Goal: Task Accomplishment & Management: Use online tool/utility

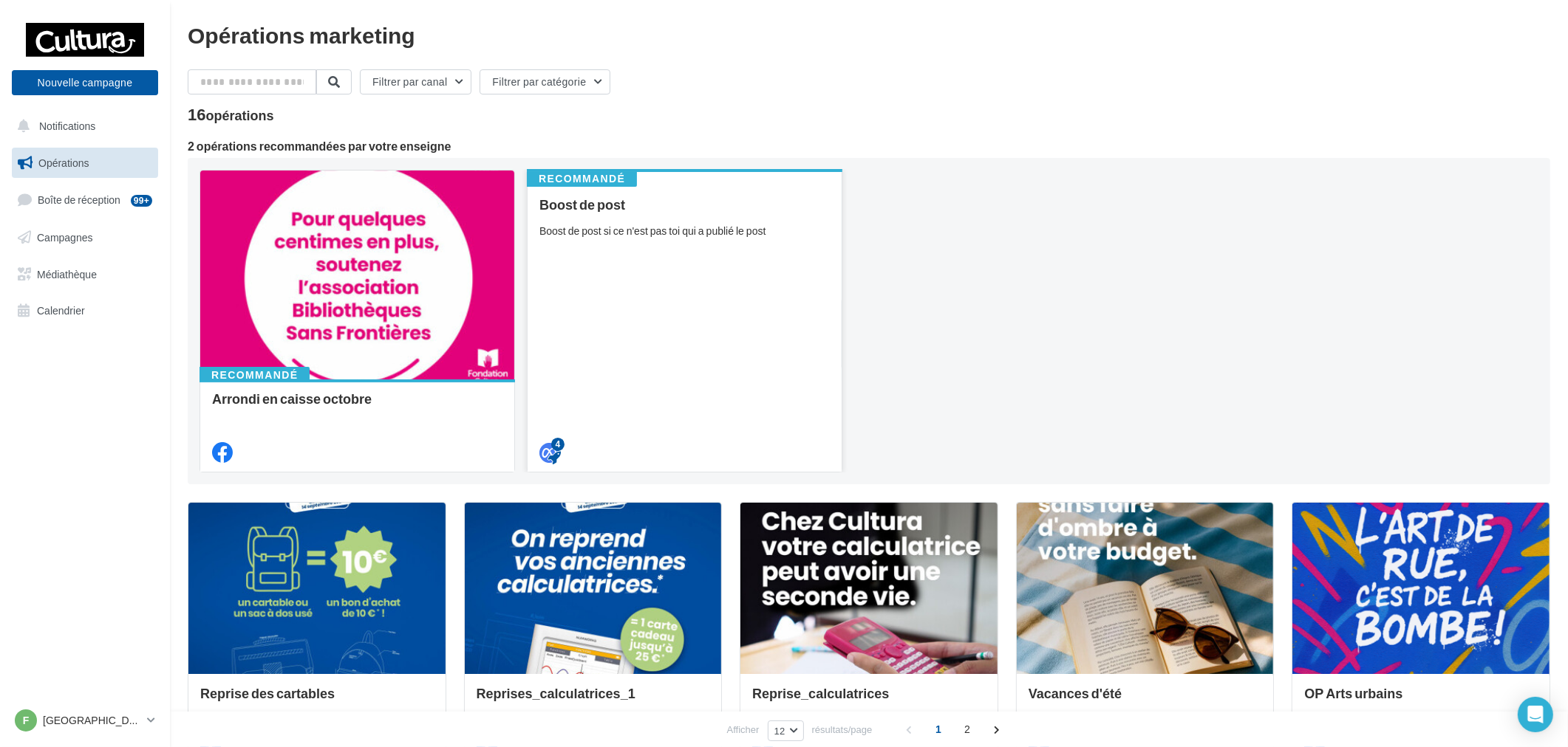
click at [682, 329] on div "Boost de post Boost de post si ce n'est pas toi qui a publié le post" at bounding box center [684, 328] width 290 height 262
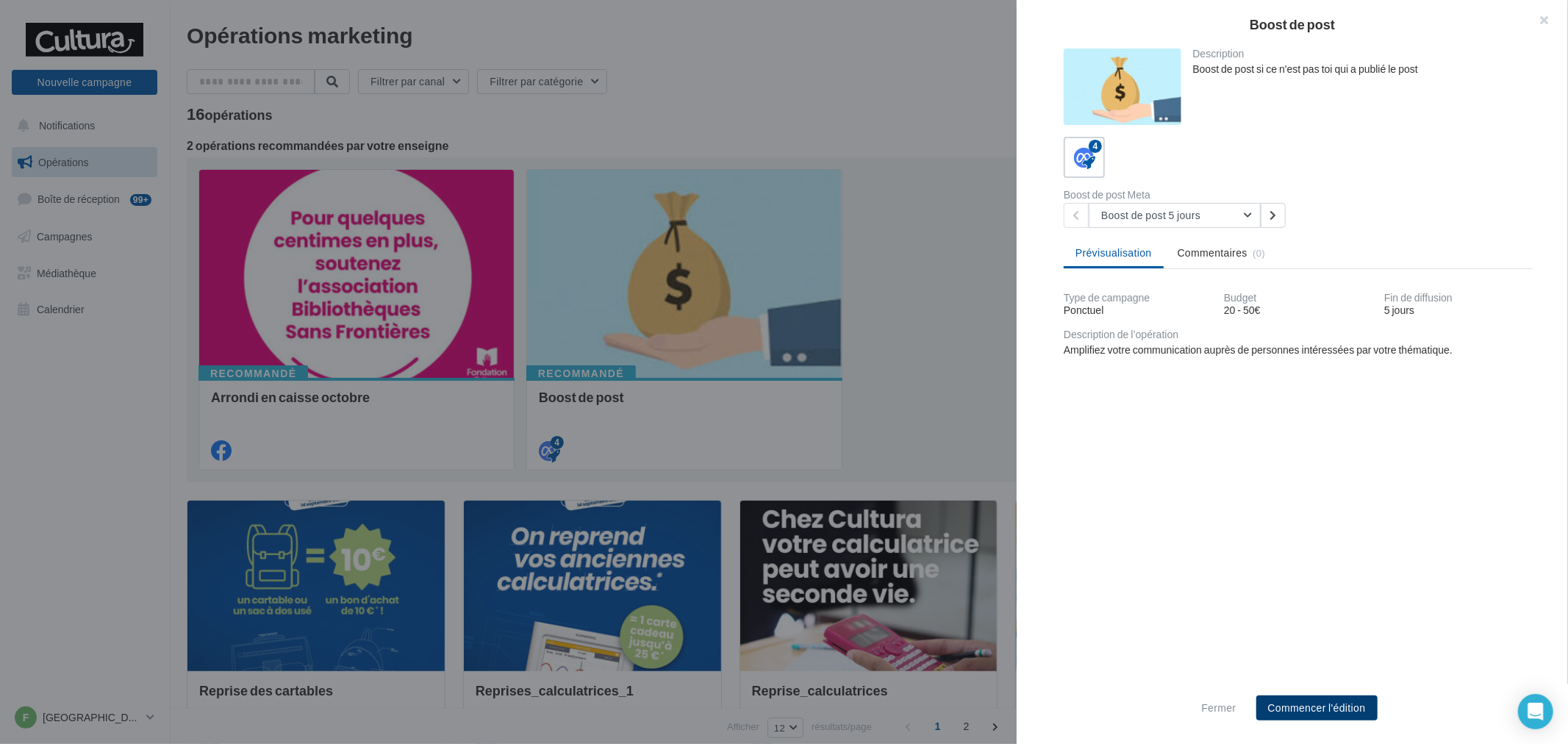
click at [1370, 714] on button "Commencer l'édition" at bounding box center [1317, 707] width 121 height 25
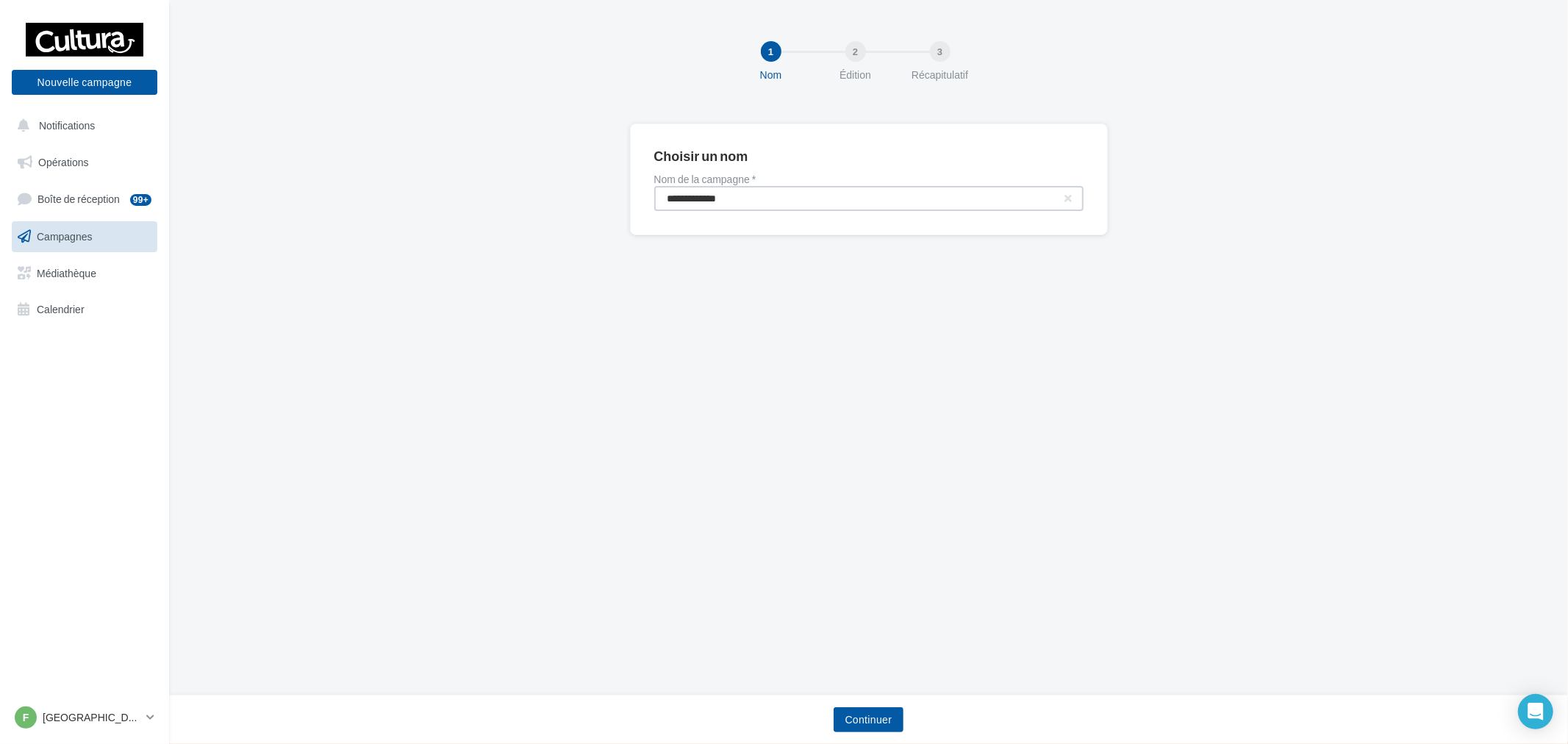
click at [798, 203] on input "**********" at bounding box center [868, 198] width 429 height 25
type input "**********"
click at [869, 730] on button "Continuer" at bounding box center [869, 719] width 71 height 25
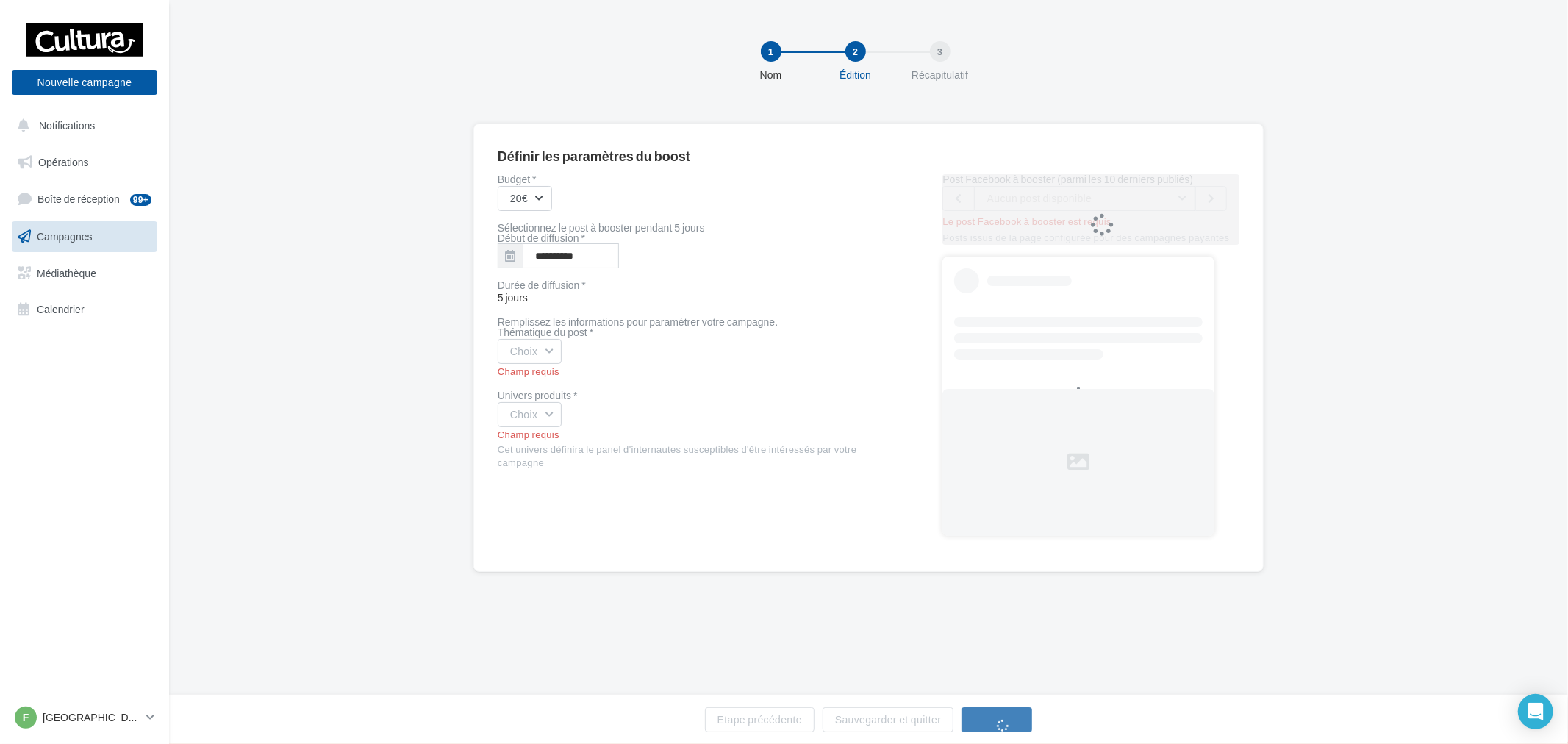
click at [558, 371] on div "Champ requis" at bounding box center [697, 371] width 398 height 13
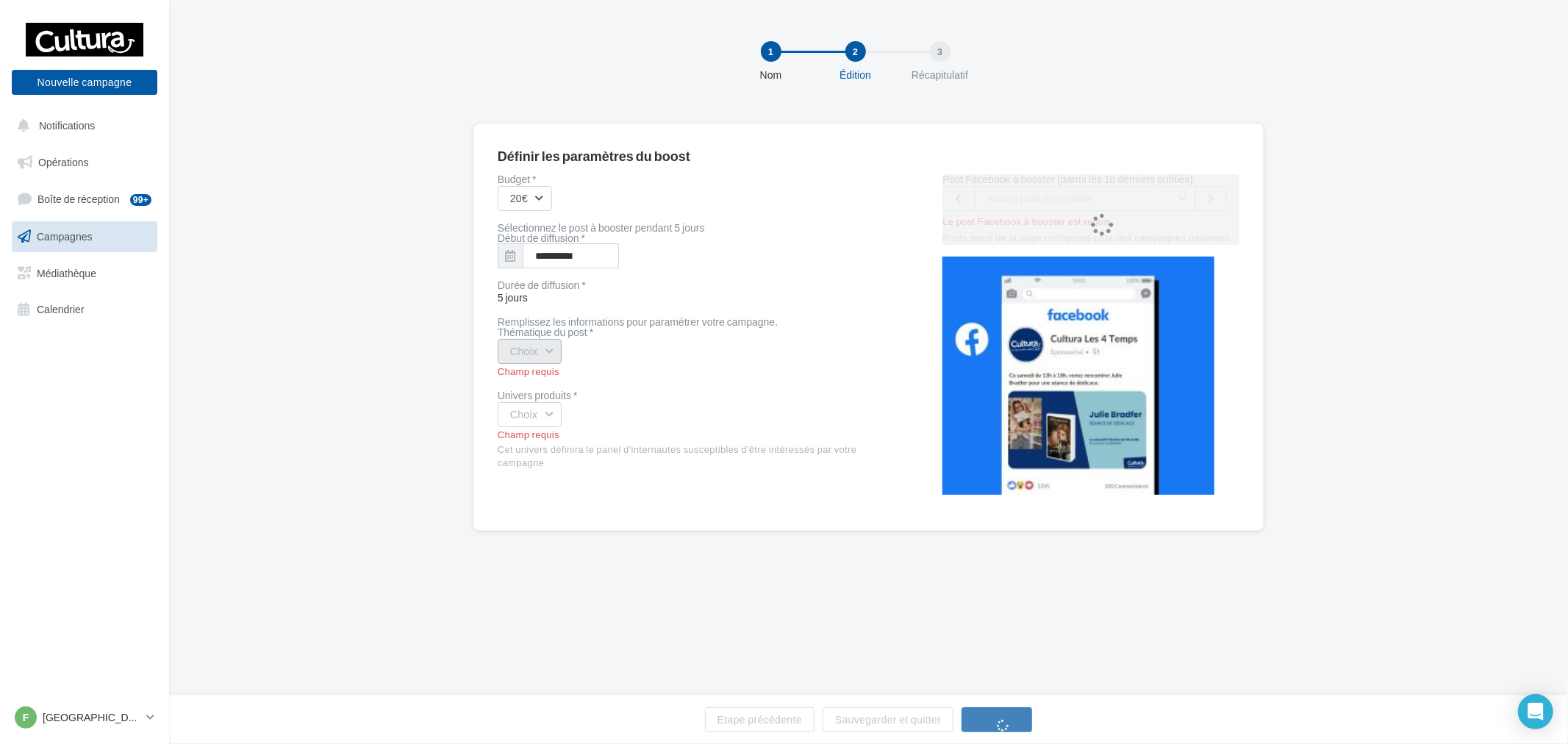
click at [554, 356] on button "Choix" at bounding box center [531, 351] width 65 height 25
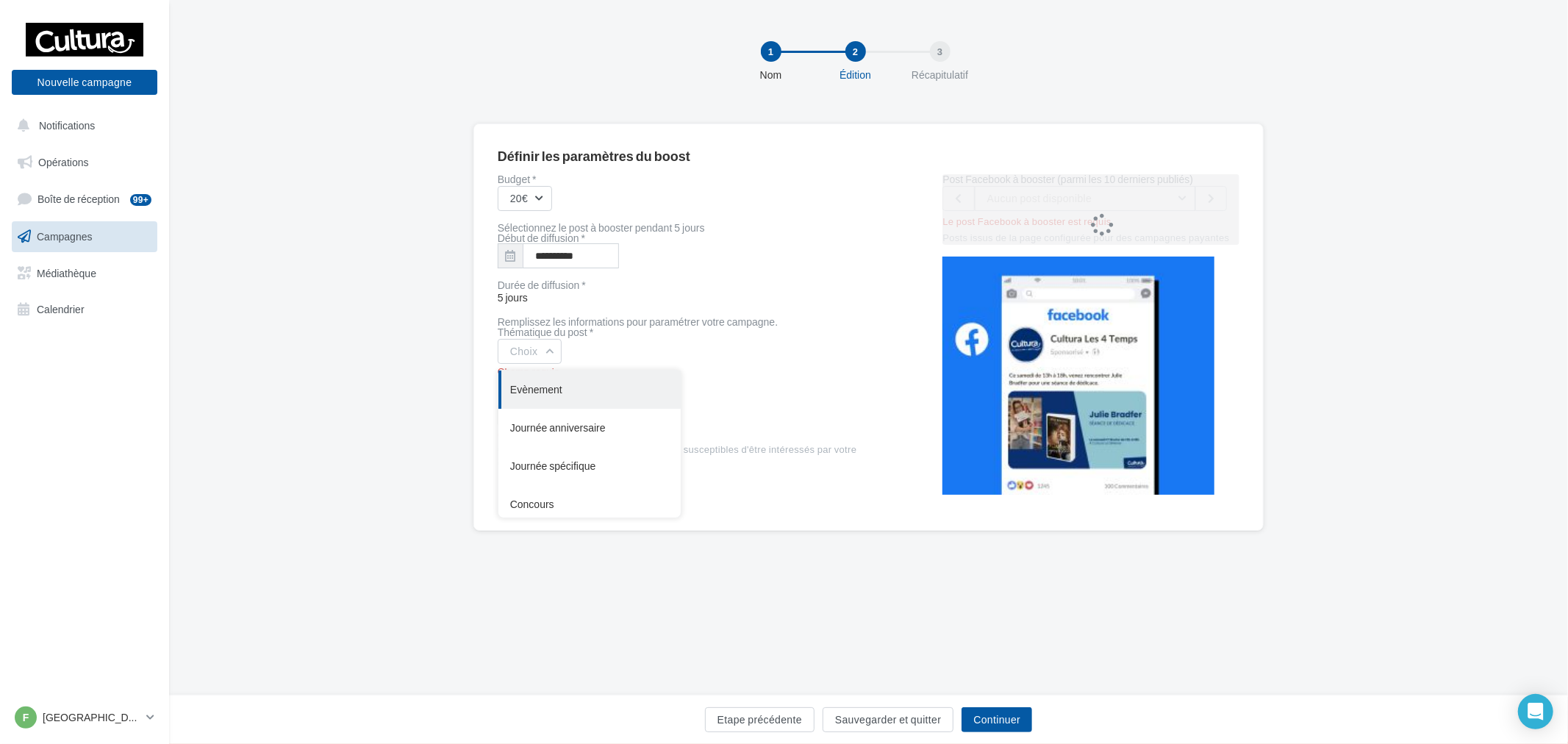
click at [574, 389] on div "Evènement" at bounding box center [589, 390] width 182 height 38
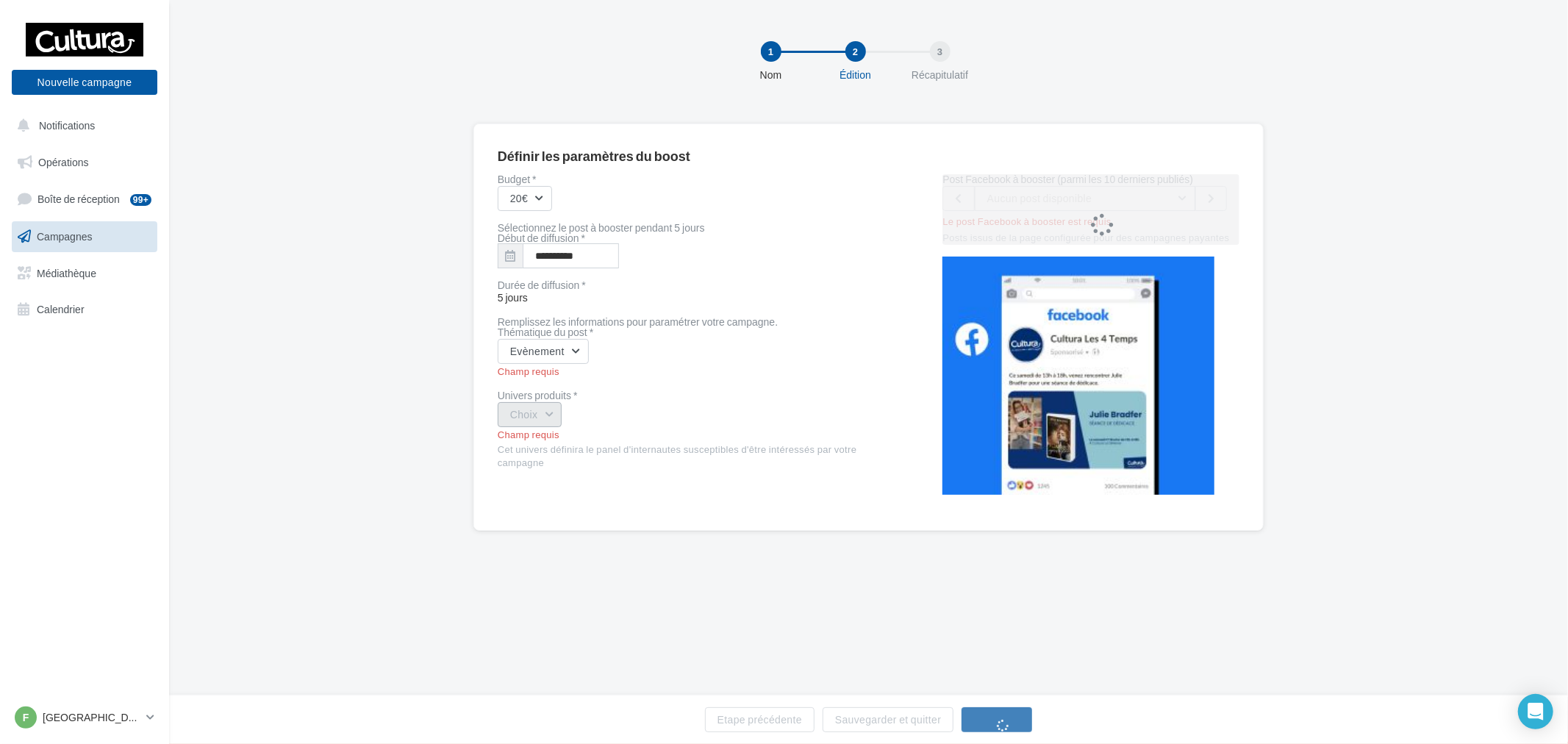
click at [538, 426] on button "Choix" at bounding box center [531, 414] width 65 height 25
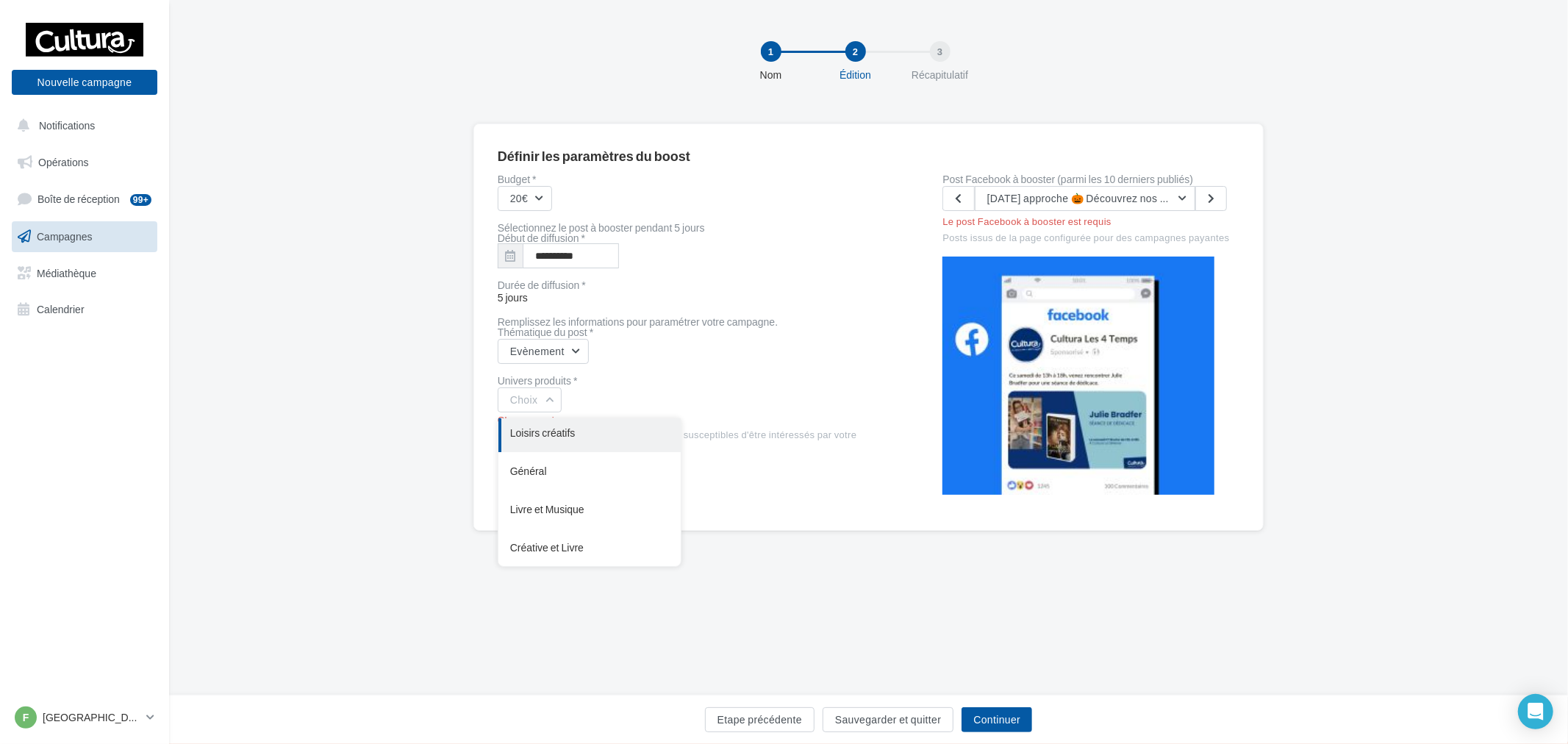
click at [573, 430] on div "Loisirs créatifs" at bounding box center [589, 433] width 182 height 38
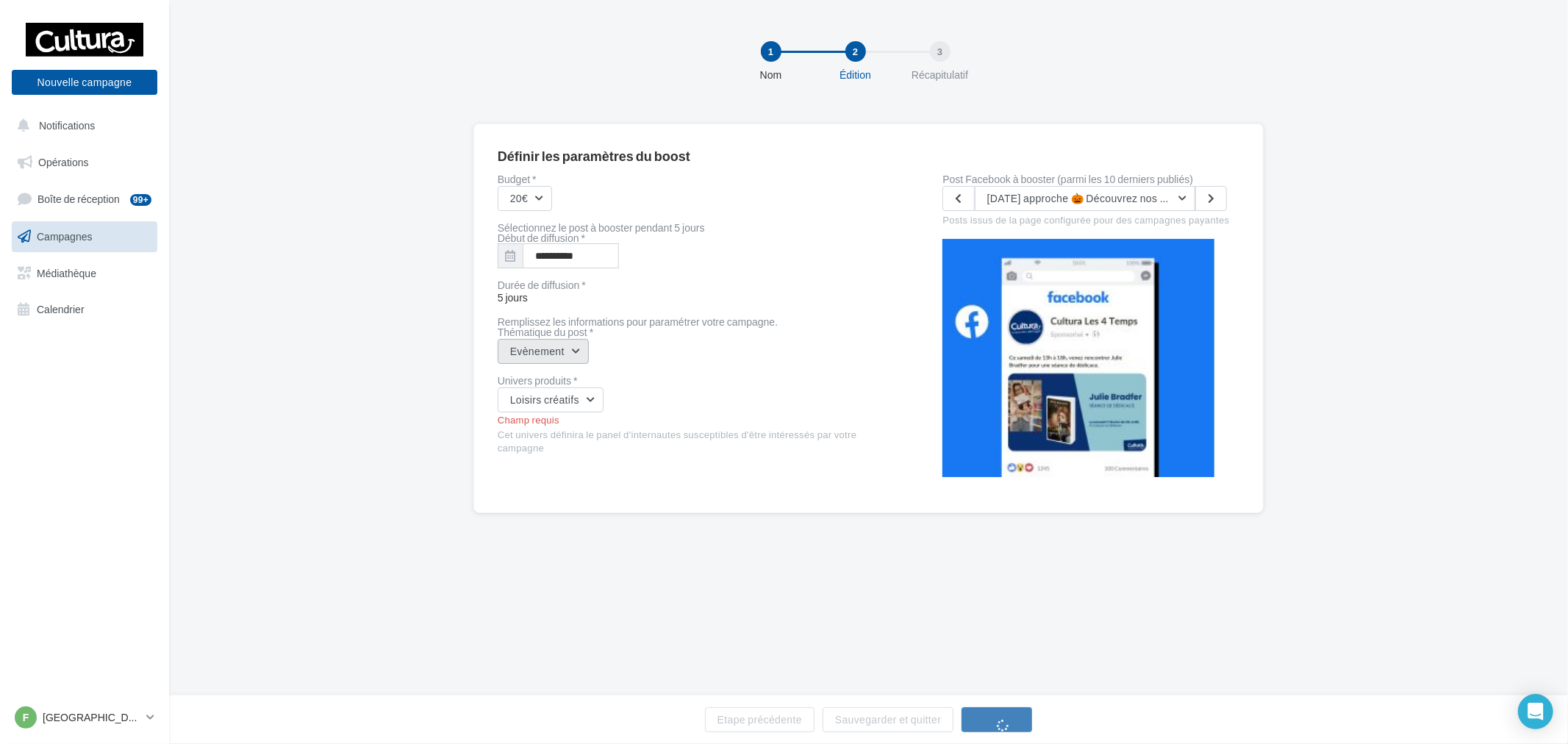
click at [552, 354] on button "Evènement" at bounding box center [543, 351] width 91 height 25
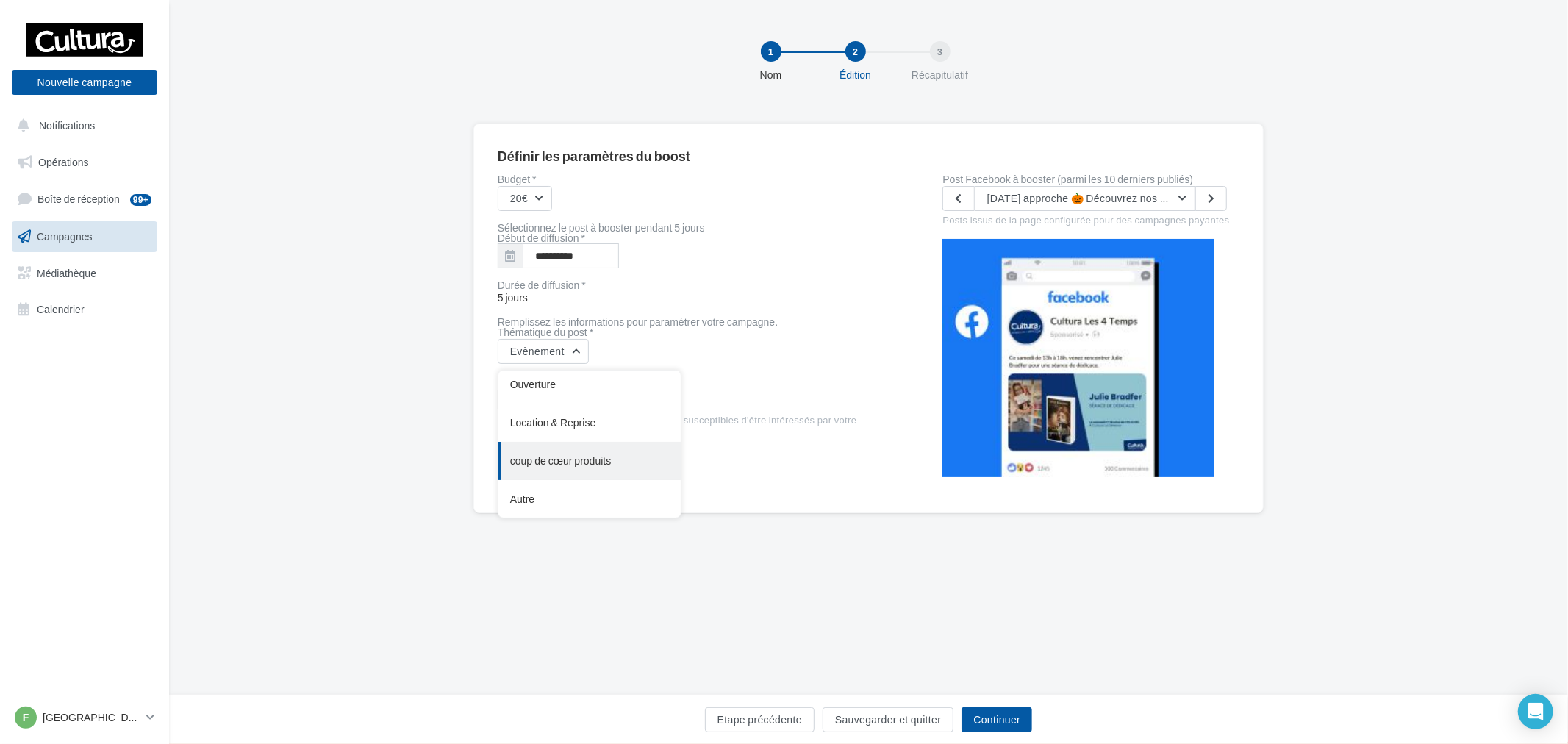
click at [651, 458] on div "coup de cœur produits" at bounding box center [589, 461] width 182 height 38
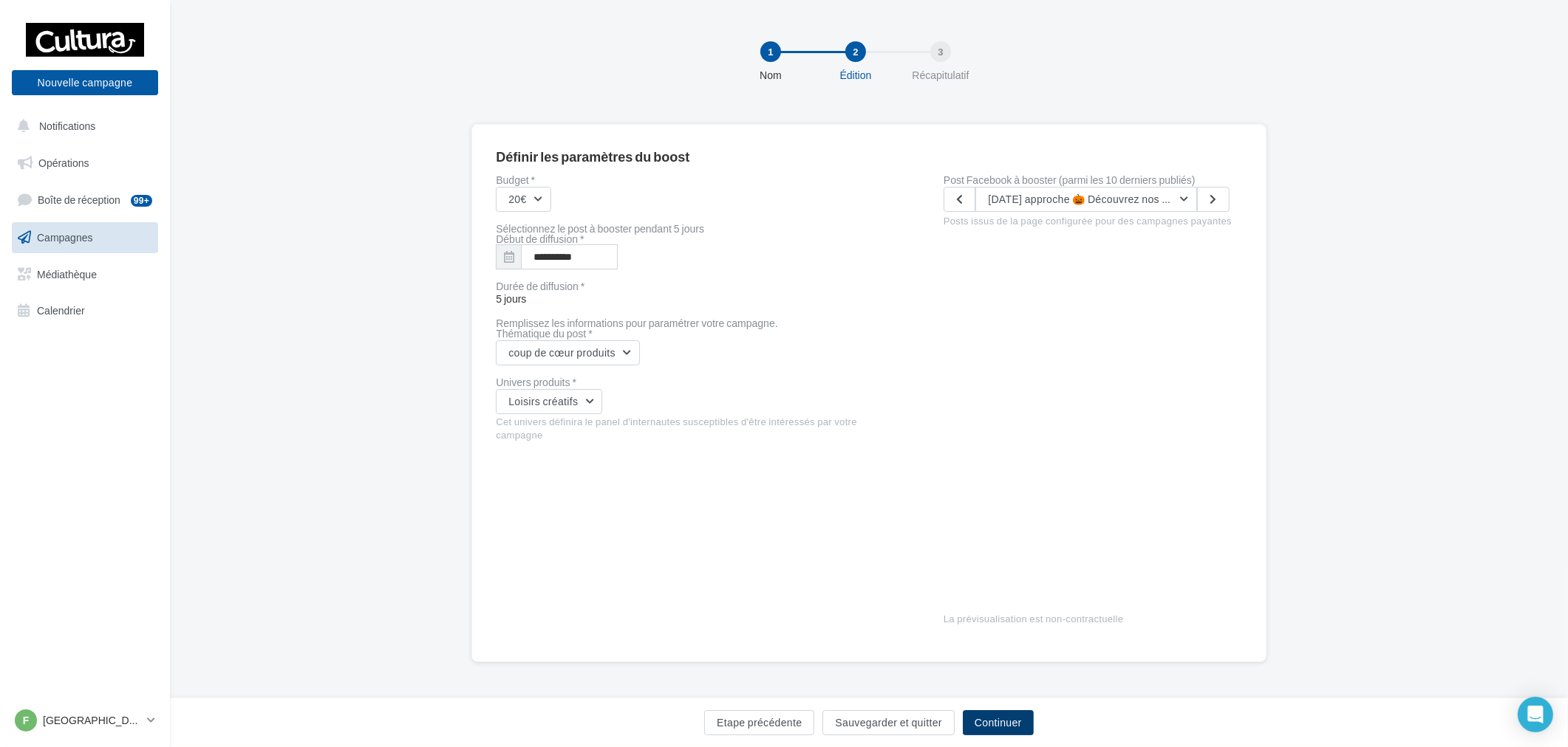
click at [973, 718] on button "Continuer" at bounding box center [998, 722] width 71 height 25
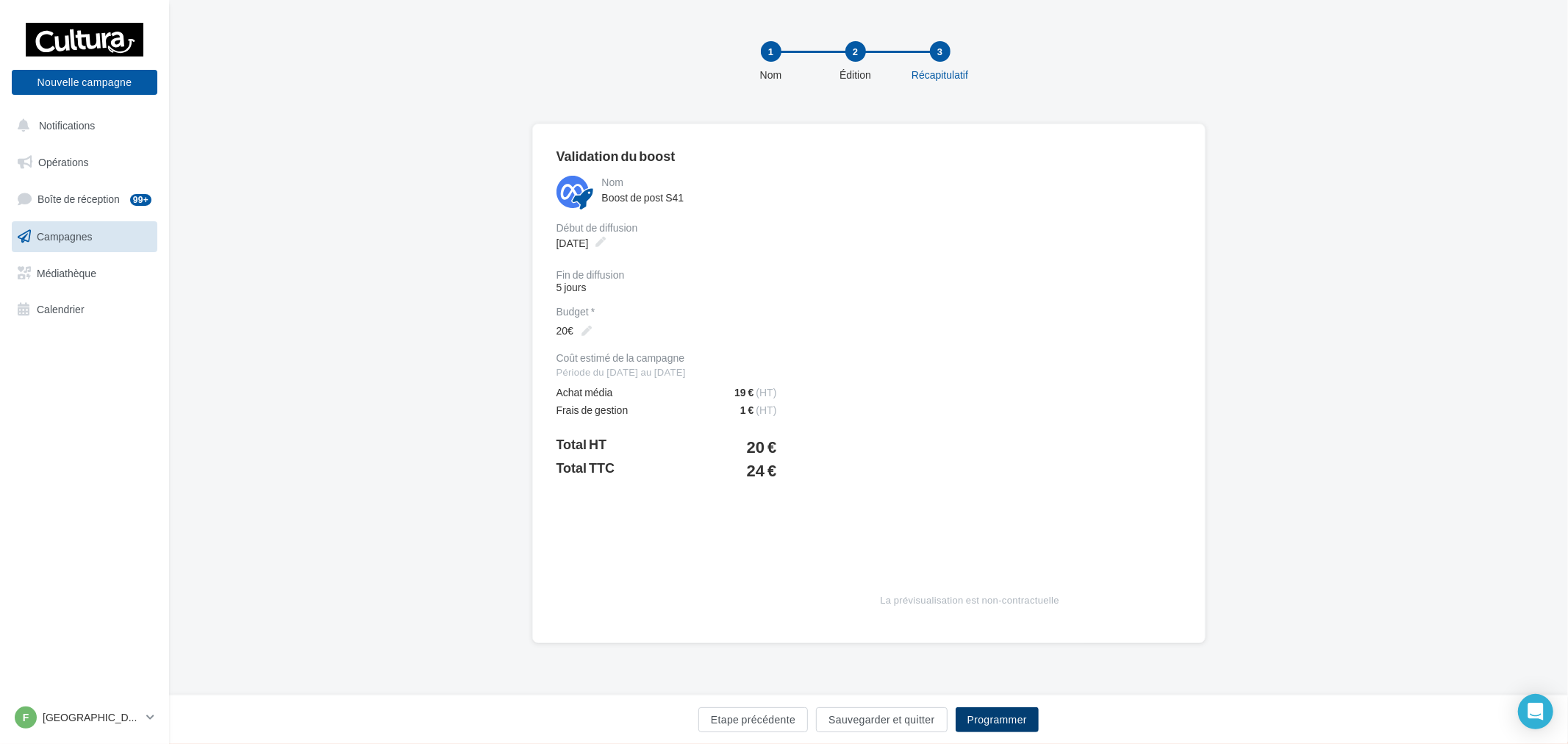
click at [1009, 721] on button "Programmer" at bounding box center [997, 719] width 83 height 25
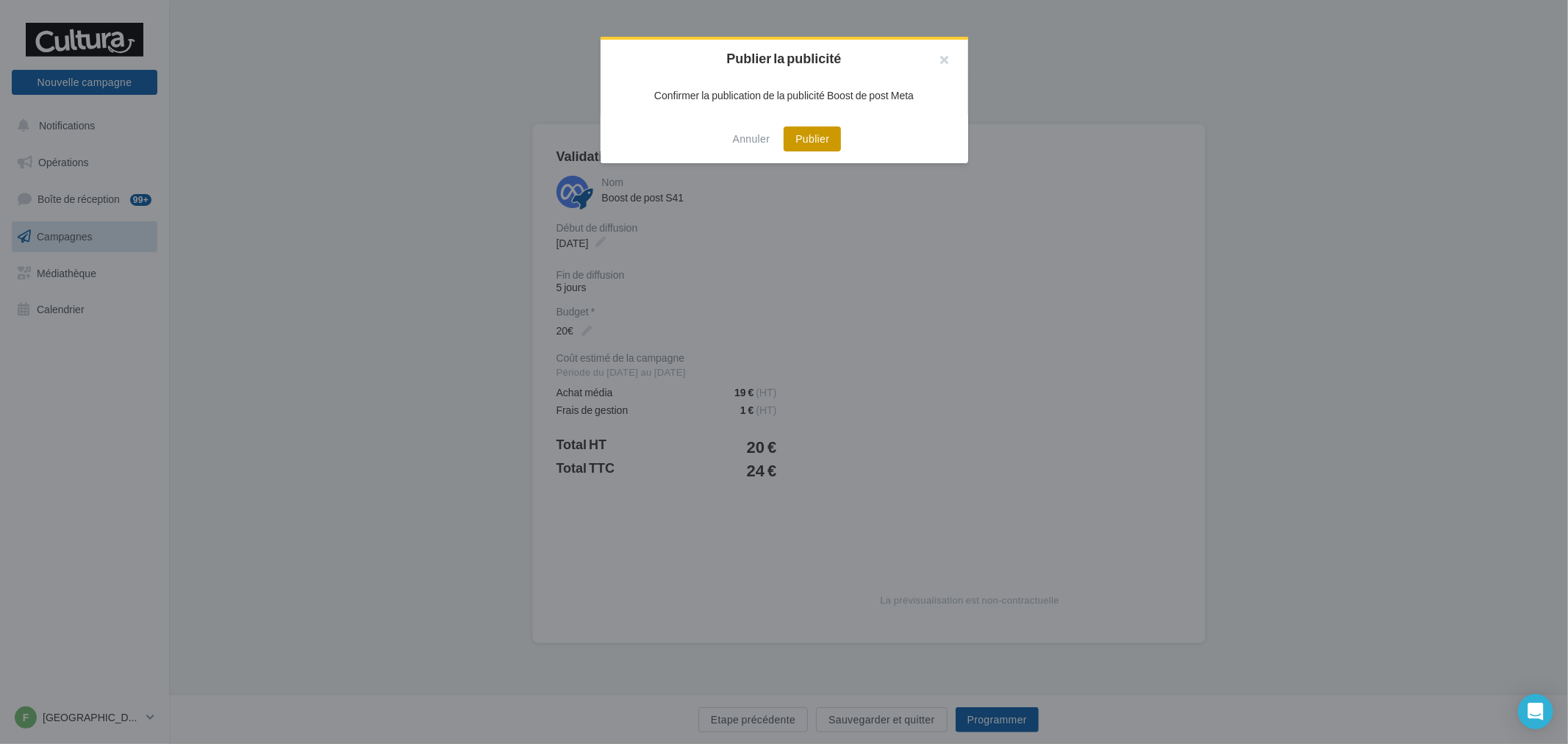
click at [806, 148] on button "Publier" at bounding box center [813, 138] width 57 height 25
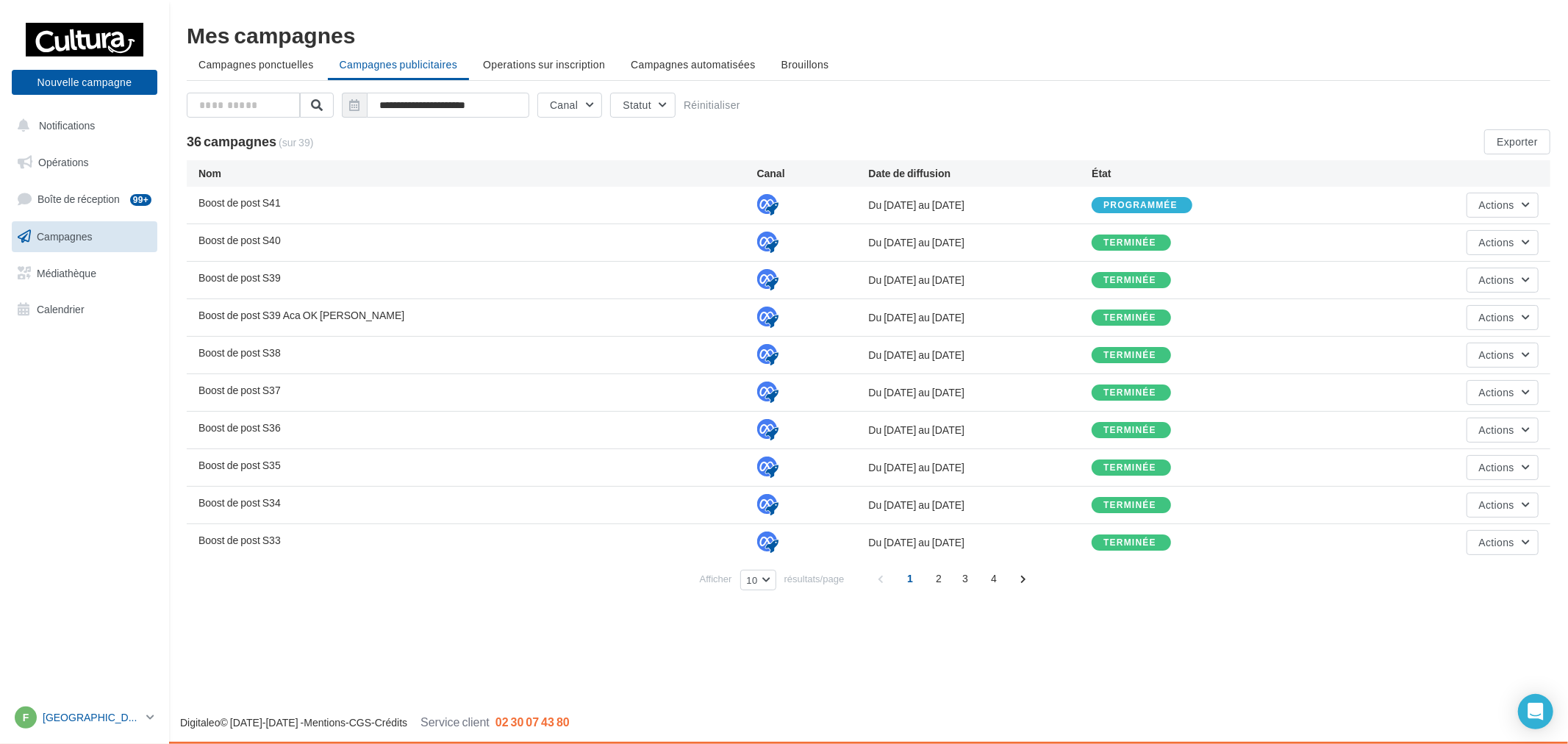
click at [128, 711] on p "[GEOGRAPHIC_DATA]" at bounding box center [91, 717] width 98 height 15
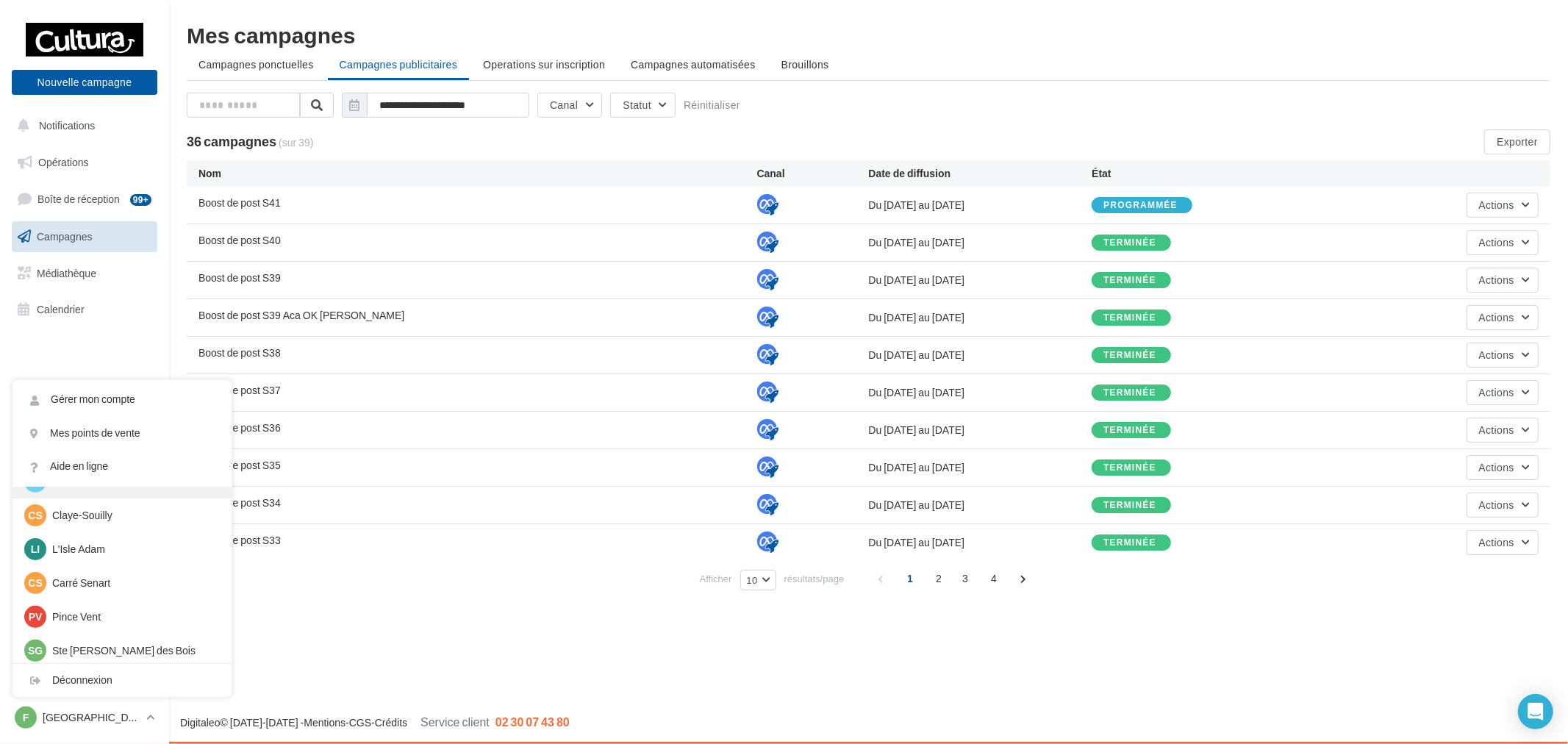
scroll to position [102, 0]
click at [94, 540] on p "L'Isle Adam" at bounding box center [133, 545] width 162 height 15
